Goal: Task Accomplishment & Management: Manage account settings

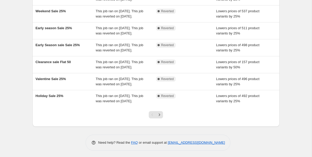
scroll to position [158, 0]
